Goal: Navigation & Orientation: Find specific page/section

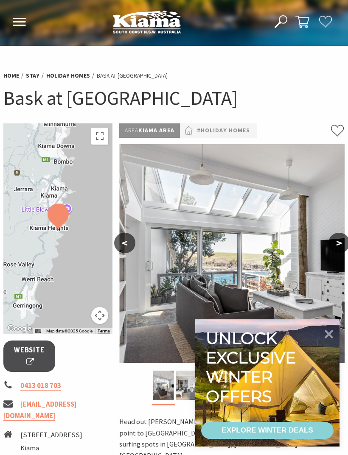
click at [329, 334] on icon at bounding box center [328, 334] width 9 height 9
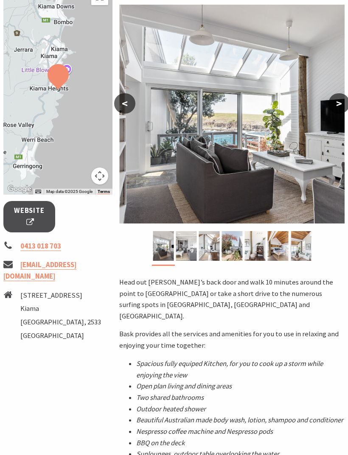
scroll to position [136, 0]
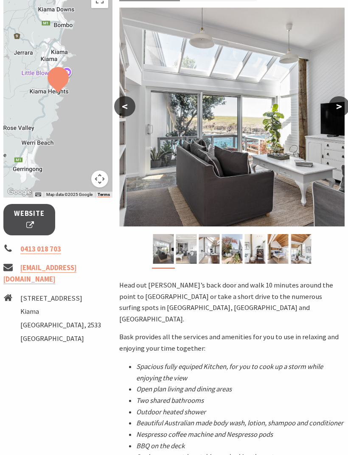
click at [342, 107] on button ">" at bounding box center [338, 107] width 21 height 20
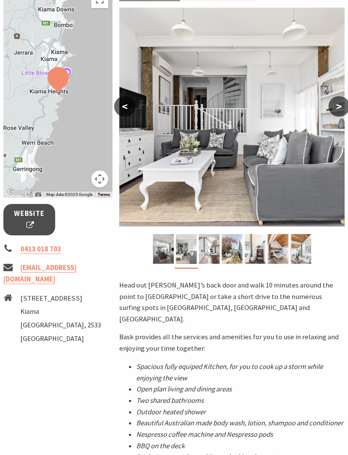
scroll to position [137, 0]
click at [343, 107] on button ">" at bounding box center [338, 106] width 21 height 20
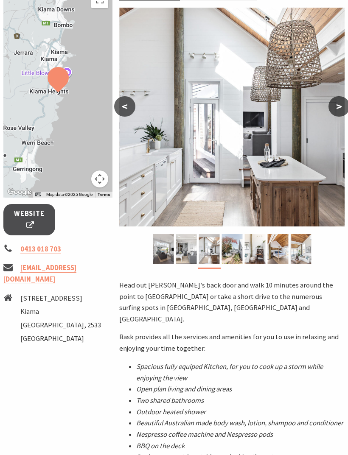
click at [341, 108] on button ">" at bounding box center [338, 106] width 21 height 20
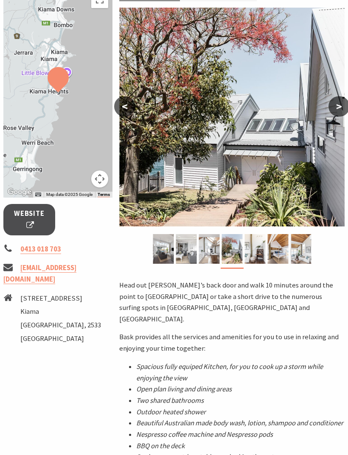
click at [341, 106] on button ">" at bounding box center [338, 106] width 21 height 20
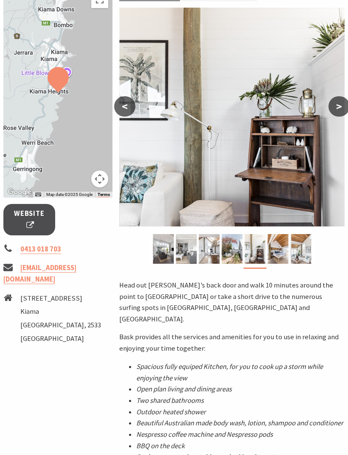
click at [337, 107] on button ">" at bounding box center [338, 106] width 21 height 20
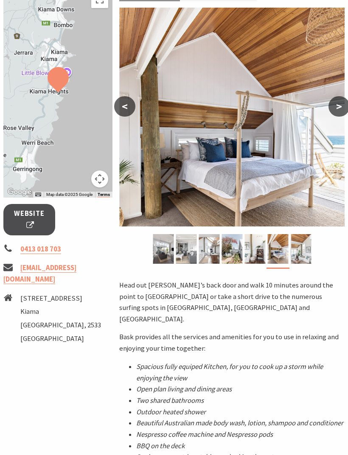
click at [337, 107] on button ">" at bounding box center [338, 106] width 21 height 20
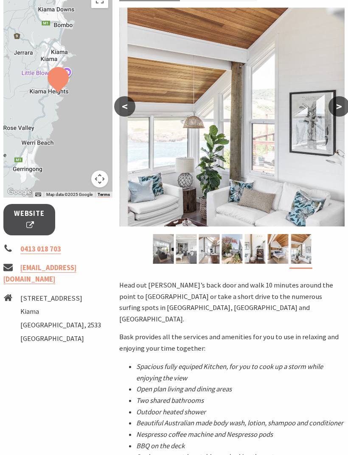
click at [338, 106] on button ">" at bounding box center [338, 106] width 21 height 20
click at [343, 106] on button ">" at bounding box center [338, 106] width 21 height 20
click at [340, 113] on button ">" at bounding box center [338, 106] width 21 height 20
click at [31, 220] on span "Website" at bounding box center [29, 219] width 31 height 22
